Goal: Task Accomplishment & Management: Use online tool/utility

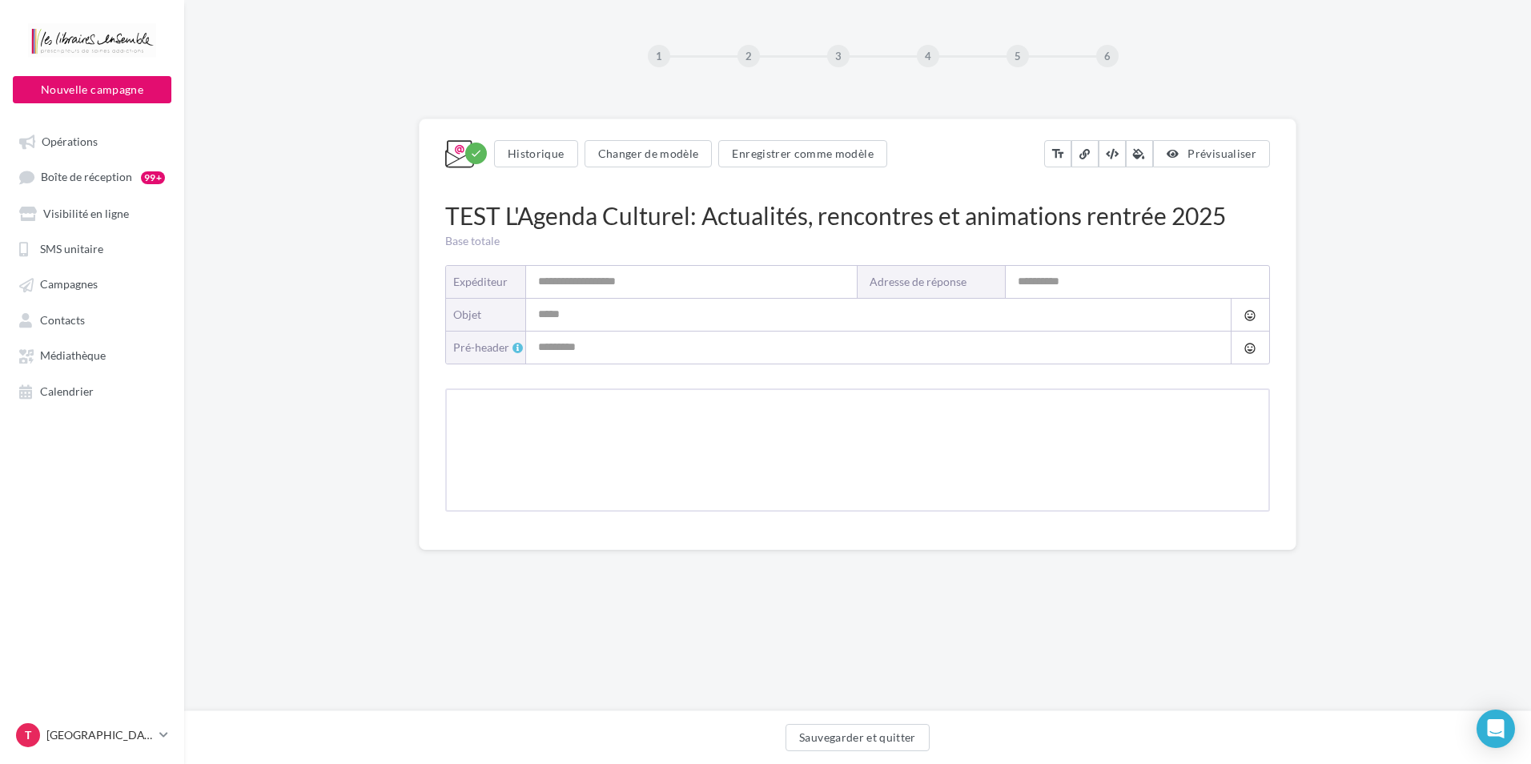
type input "**********"
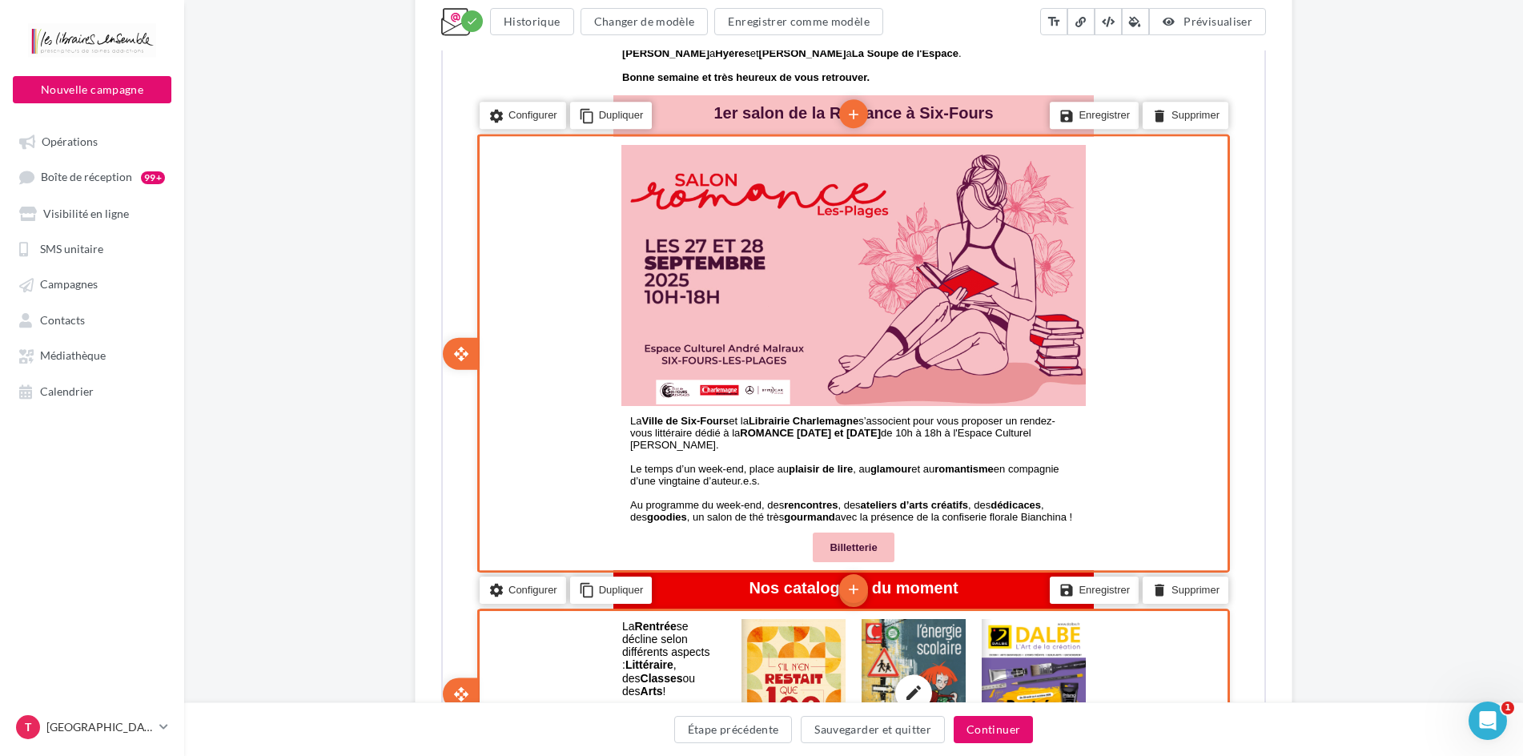
scroll to position [881, 0]
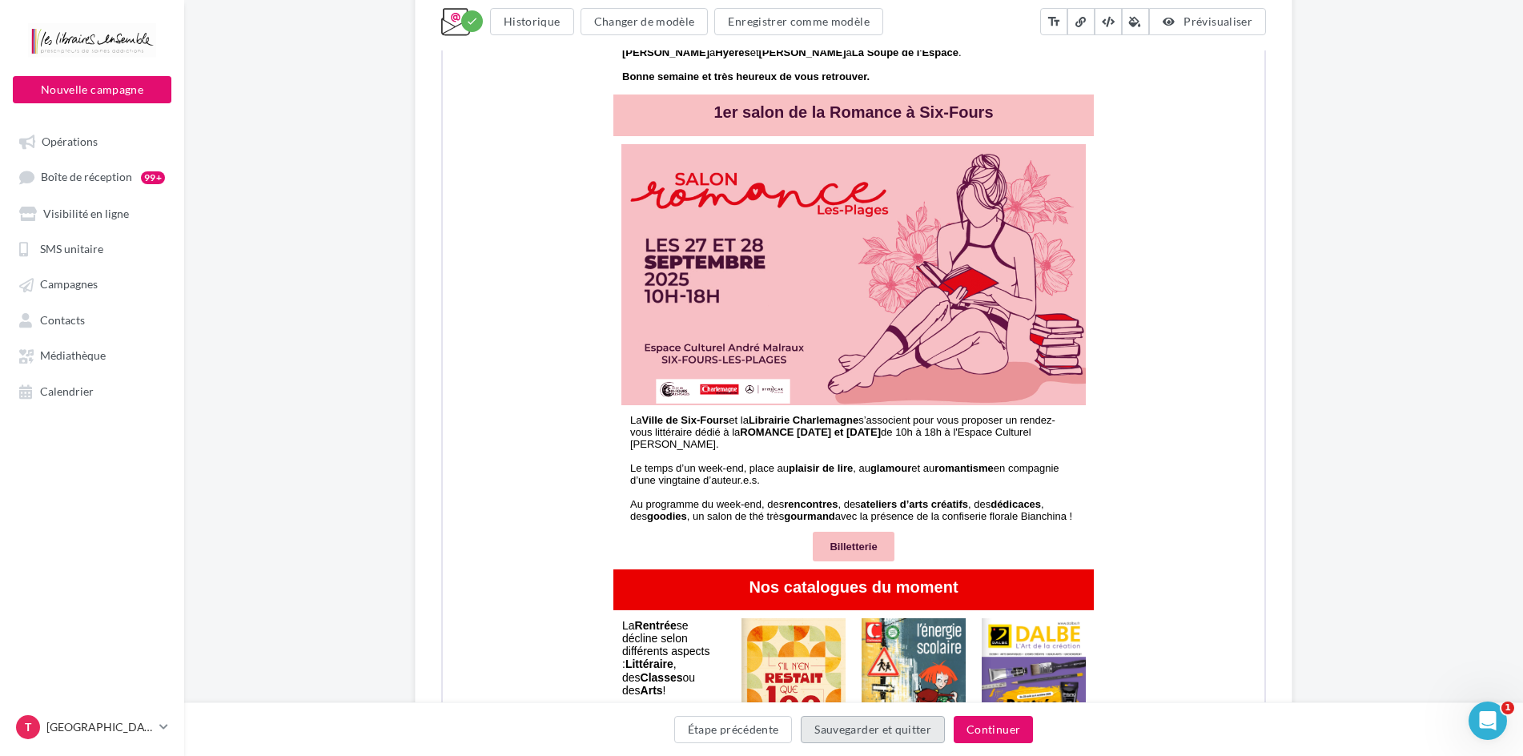
click at [826, 730] on button "Sauvegarder et quitter" at bounding box center [873, 729] width 144 height 27
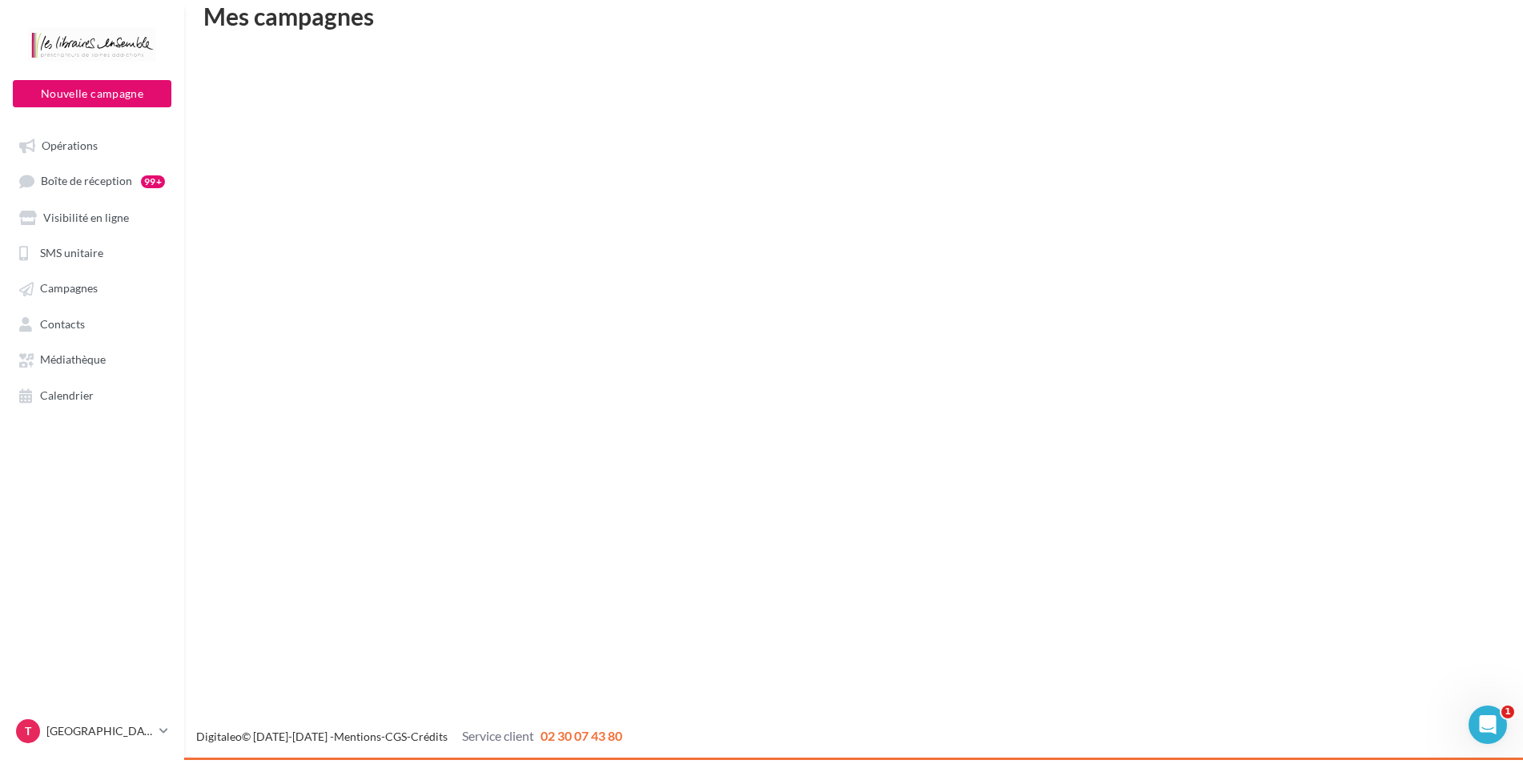
scroll to position [26, 0]
